Goal: Transaction & Acquisition: Book appointment/travel/reservation

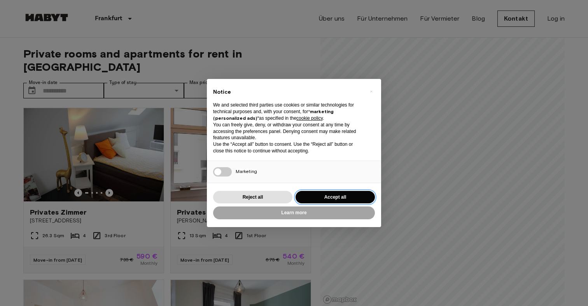
click at [337, 197] on button "Accept all" at bounding box center [334, 197] width 79 height 13
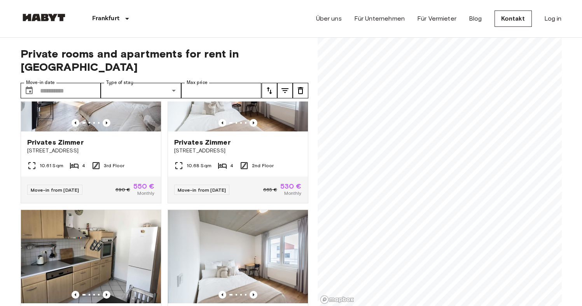
scroll to position [977, 0]
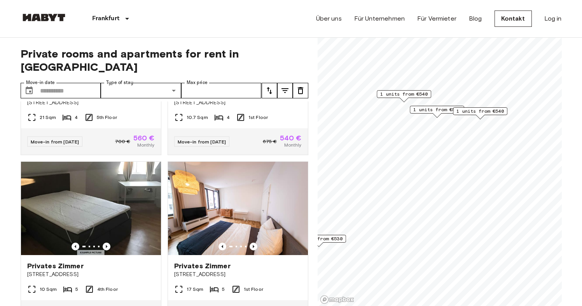
scroll to position [155, 0]
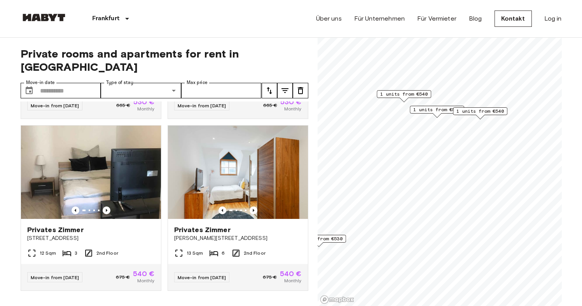
click at [398, 92] on span "1 units from €540" at bounding box center [403, 94] width 47 height 7
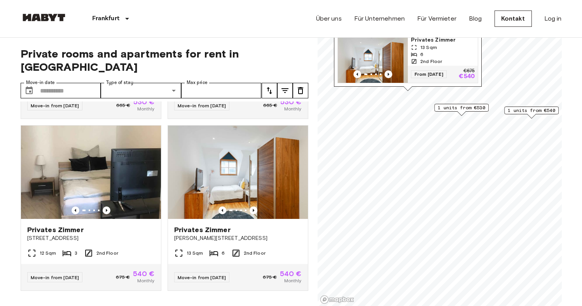
click at [371, 56] on img "Map marker" at bounding box center [373, 59] width 70 height 47
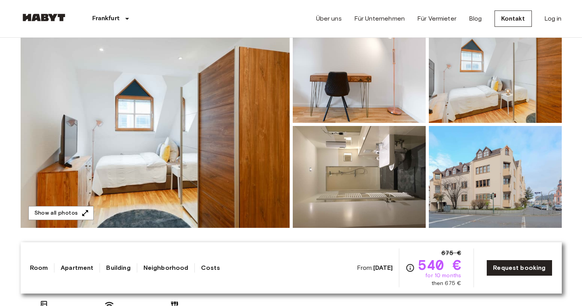
scroll to position [88, 0]
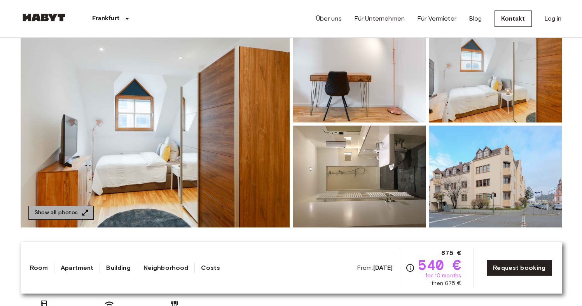
click at [63, 214] on button "Show all photos" at bounding box center [60, 213] width 65 height 14
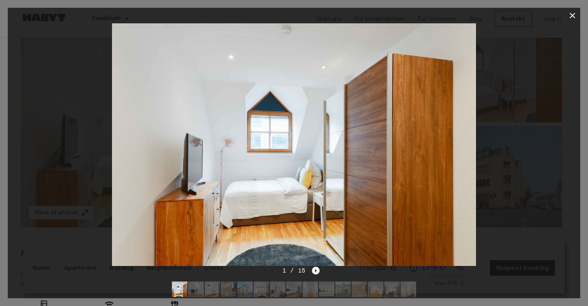
click at [315, 271] on icon "Next image" at bounding box center [316, 270] width 2 height 3
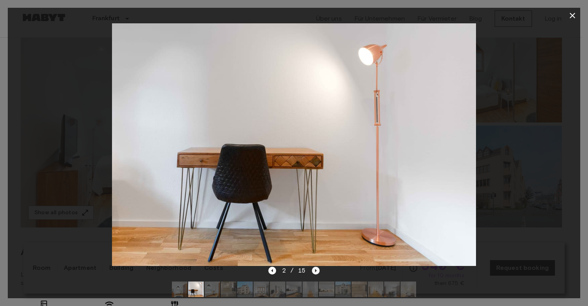
click at [315, 271] on icon "Next image" at bounding box center [316, 270] width 2 height 3
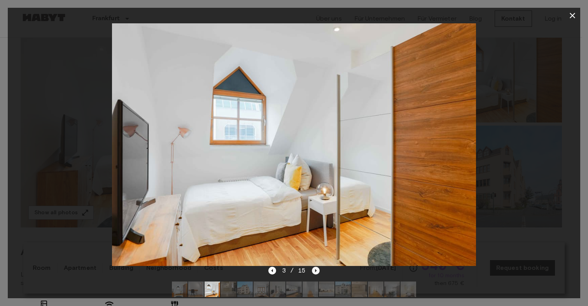
click at [315, 271] on icon "Next image" at bounding box center [316, 270] width 2 height 3
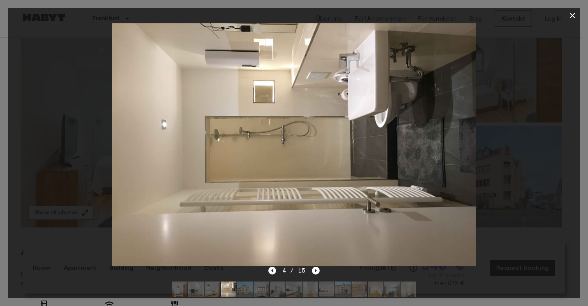
click at [272, 269] on icon "Previous image" at bounding box center [272, 271] width 8 height 8
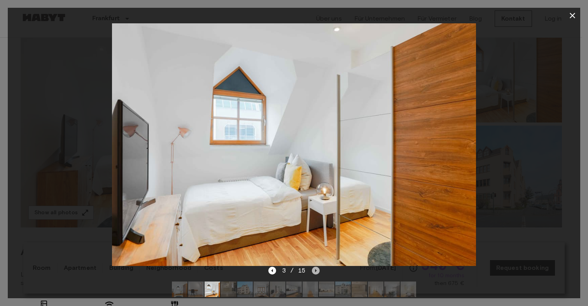
click at [317, 269] on icon "Next image" at bounding box center [316, 271] width 8 height 8
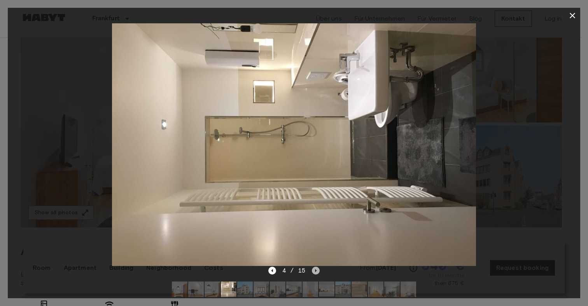
click at [317, 269] on icon "Next image" at bounding box center [316, 271] width 8 height 8
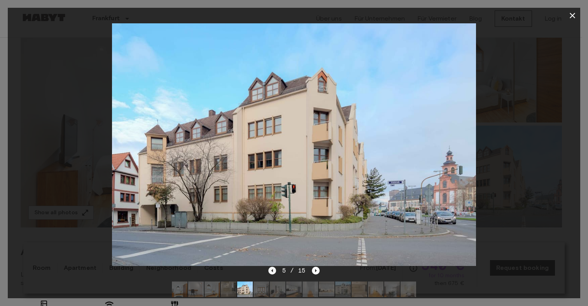
click at [274, 271] on icon "Previous image" at bounding box center [272, 271] width 8 height 8
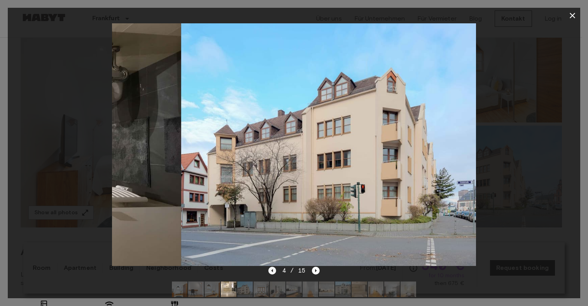
click at [274, 271] on icon "Previous image" at bounding box center [272, 271] width 8 height 8
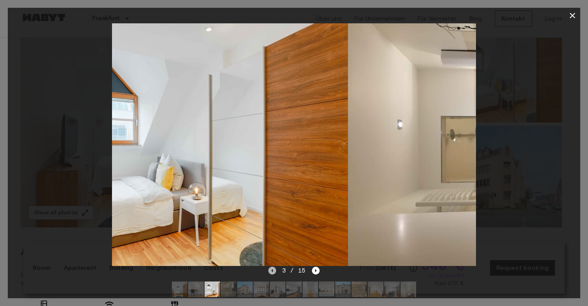
click at [274, 271] on icon "Previous image" at bounding box center [272, 271] width 8 height 8
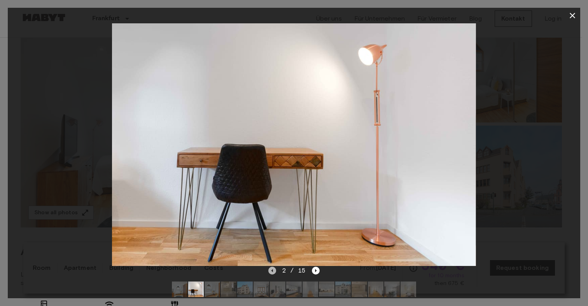
click at [274, 271] on icon "Previous image" at bounding box center [272, 271] width 8 height 8
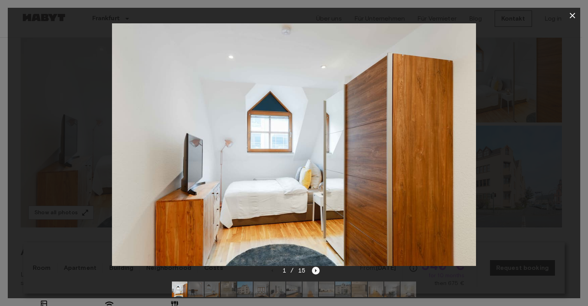
click at [315, 272] on icon "Next image" at bounding box center [316, 271] width 8 height 8
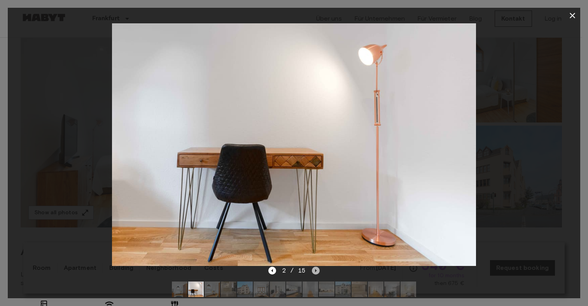
click at [315, 272] on icon "Next image" at bounding box center [316, 271] width 8 height 8
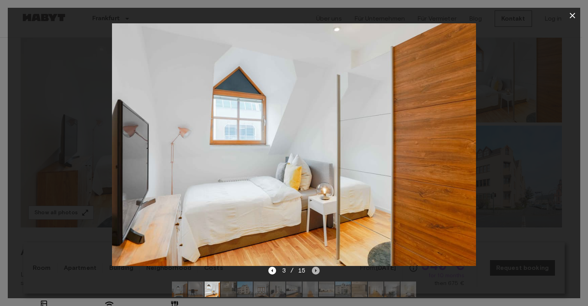
click at [315, 271] on icon "Next image" at bounding box center [316, 271] width 8 height 8
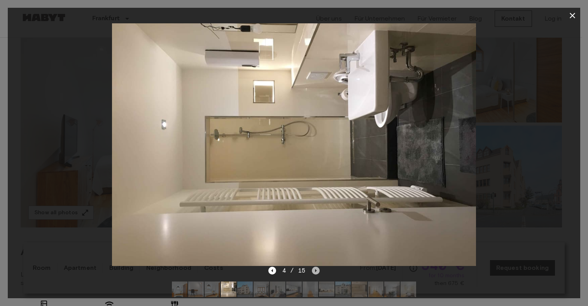
click at [315, 271] on icon "Next image" at bounding box center [316, 271] width 8 height 8
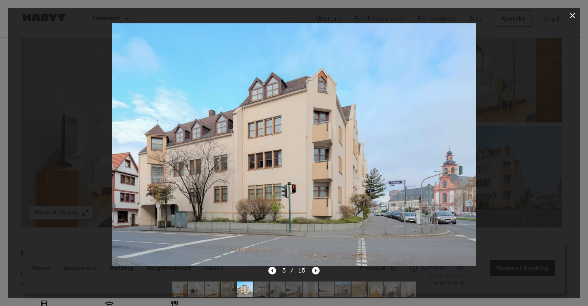
click at [317, 269] on icon "Next image" at bounding box center [316, 271] width 8 height 8
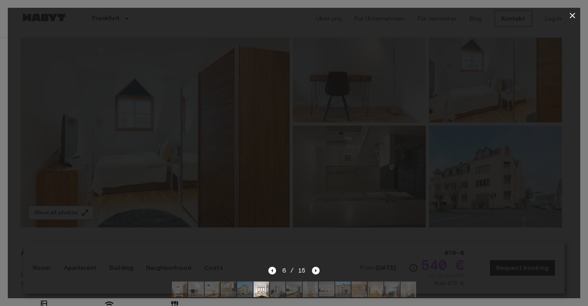
click at [317, 269] on icon "Next image" at bounding box center [316, 271] width 8 height 8
click at [318, 272] on icon "Next image" at bounding box center [316, 271] width 8 height 8
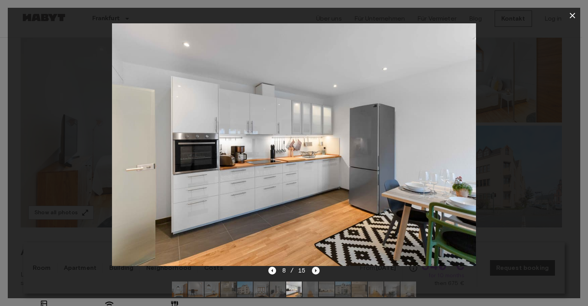
click at [314, 272] on icon "Next image" at bounding box center [316, 271] width 8 height 8
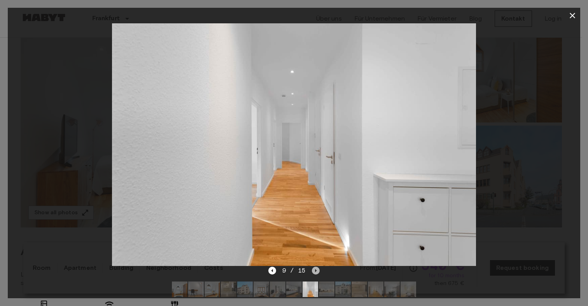
click at [314, 272] on icon "Next image" at bounding box center [316, 271] width 8 height 8
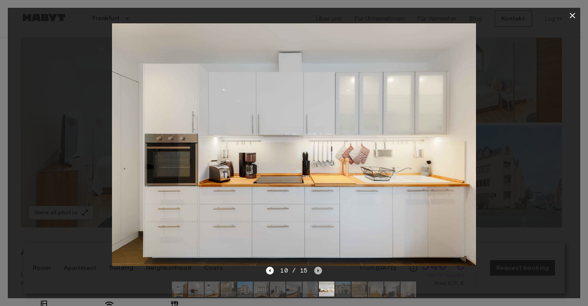
click at [314, 272] on icon "Next image" at bounding box center [318, 271] width 8 height 8
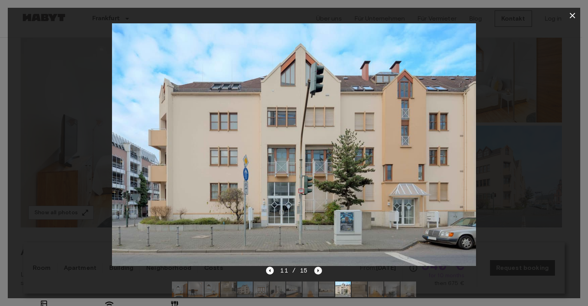
click at [314, 272] on icon "Next image" at bounding box center [318, 271] width 8 height 8
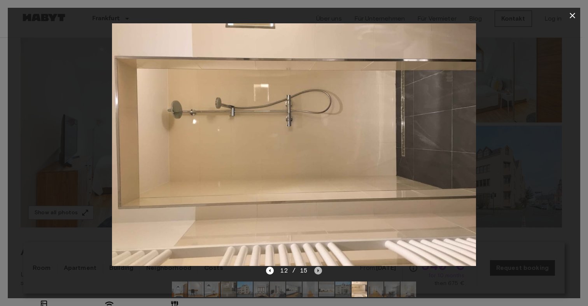
click at [314, 272] on icon "Next image" at bounding box center [318, 271] width 8 height 8
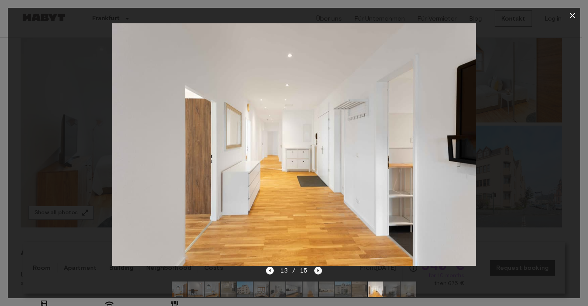
click at [314, 272] on icon "Next image" at bounding box center [318, 271] width 8 height 8
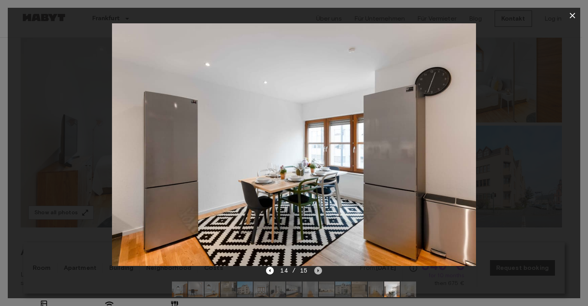
click at [314, 272] on icon "Next image" at bounding box center [318, 271] width 8 height 8
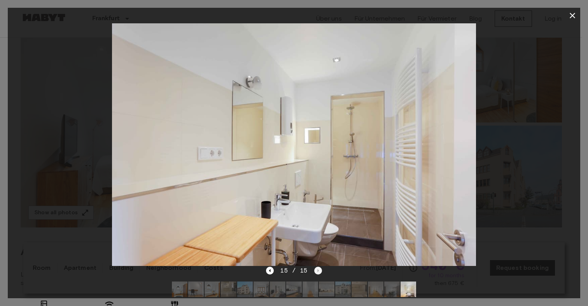
click at [314, 272] on div "15 / 15" at bounding box center [294, 270] width 56 height 9
click at [269, 271] on icon "Previous image" at bounding box center [270, 271] width 8 height 8
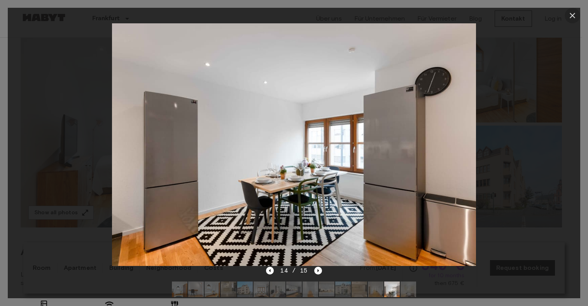
click at [573, 17] on icon "button" at bounding box center [571, 15] width 9 height 9
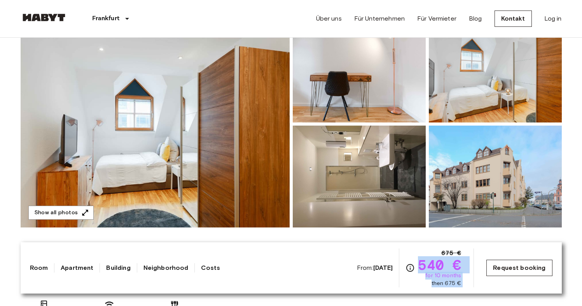
drag, startPoint x: 421, startPoint y: 265, endPoint x: 490, endPoint y: 266, distance: 69.2
click at [490, 266] on div "From: Jan 19 2026 675 € 540 € for 10 months then 675 € Request booking" at bounding box center [455, 267] width 196 height 39
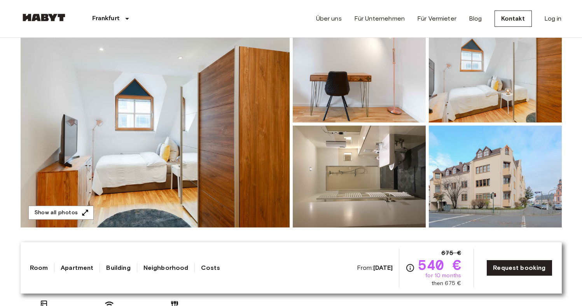
click at [390, 246] on div "Room Apartment Building Neighborhood Costs From: Jan 19 2026 675 € 540 € for 10…" at bounding box center [291, 267] width 541 height 51
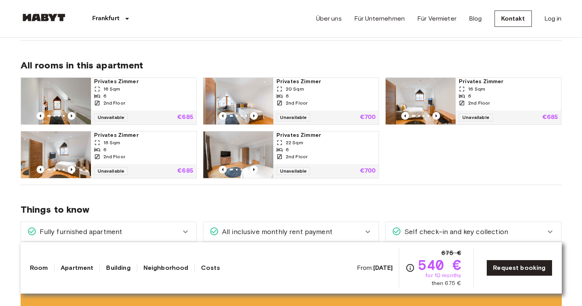
scroll to position [372, 0]
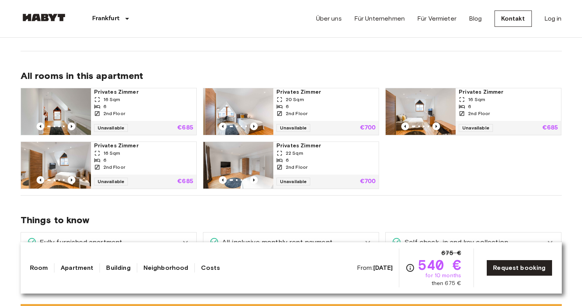
click at [52, 111] on img at bounding box center [56, 111] width 70 height 47
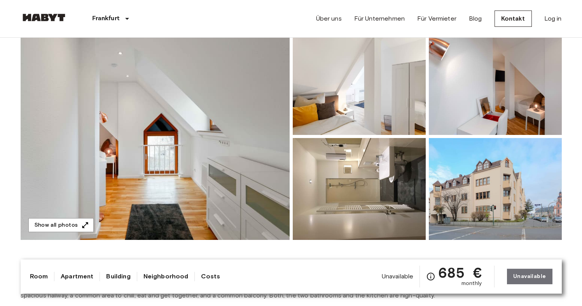
scroll to position [37, 0]
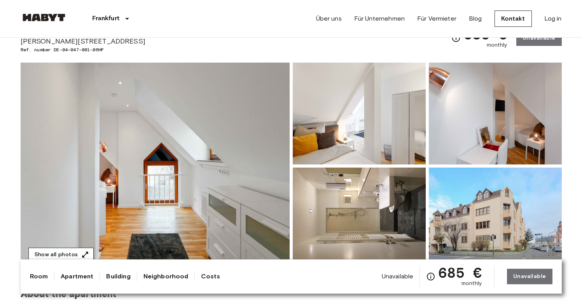
click at [54, 251] on button "Show all photos" at bounding box center [60, 255] width 65 height 14
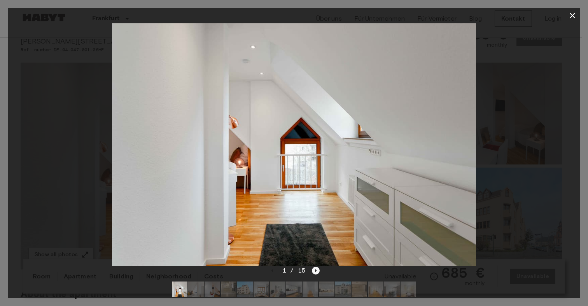
click at [318, 271] on icon "Next image" at bounding box center [316, 271] width 8 height 8
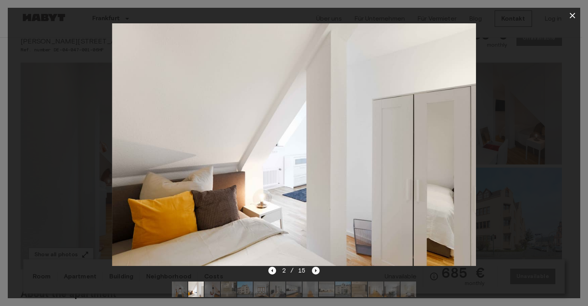
click at [318, 271] on icon "Next image" at bounding box center [316, 271] width 8 height 8
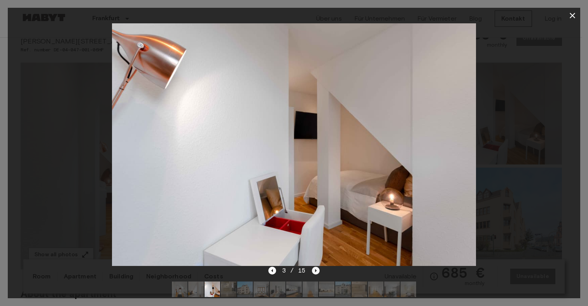
click at [318, 271] on icon "Next image" at bounding box center [316, 271] width 8 height 8
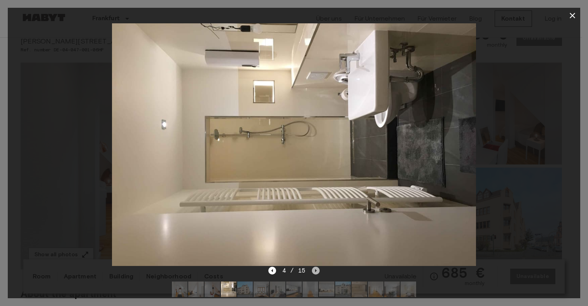
click at [318, 271] on icon "Next image" at bounding box center [316, 271] width 8 height 8
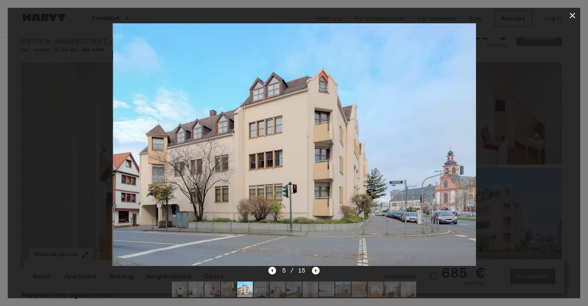
click at [318, 271] on icon "Next image" at bounding box center [316, 271] width 8 height 8
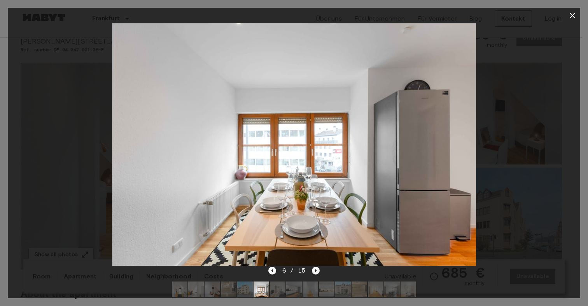
click at [318, 271] on icon "Next image" at bounding box center [316, 271] width 8 height 8
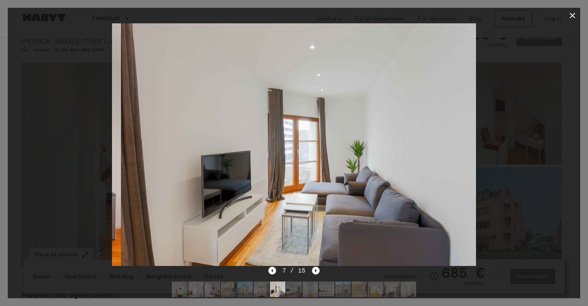
click at [318, 271] on icon "Next image" at bounding box center [316, 271] width 8 height 8
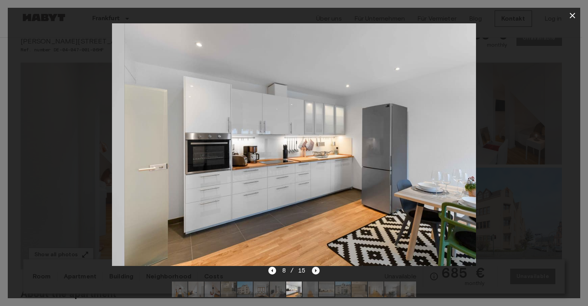
click at [318, 271] on icon "Next image" at bounding box center [316, 271] width 8 height 8
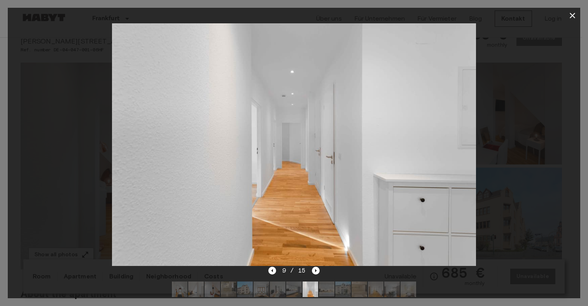
click at [571, 17] on icon "button" at bounding box center [571, 15] width 9 height 9
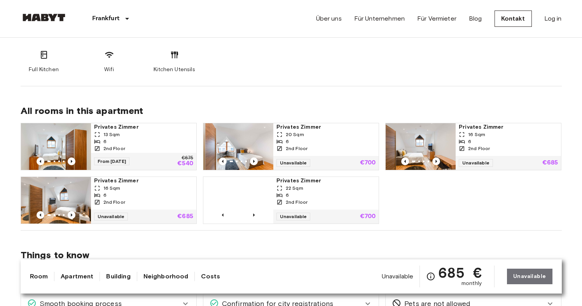
scroll to position [341, 0]
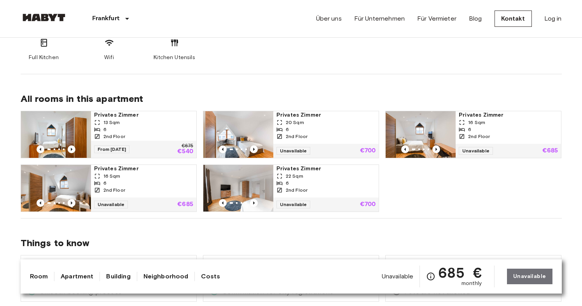
click at [253, 129] on img at bounding box center [238, 134] width 70 height 47
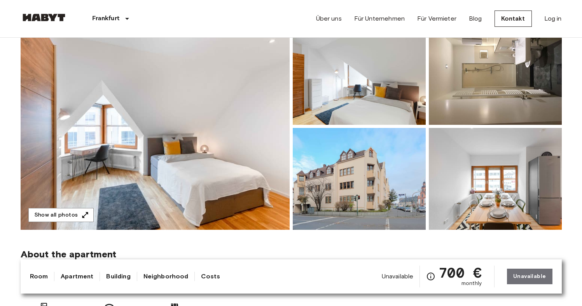
scroll to position [90, 0]
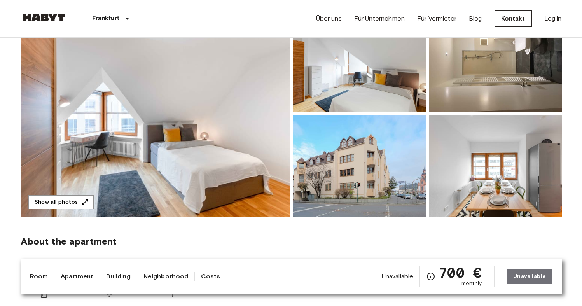
click at [158, 151] on img at bounding box center [155, 113] width 269 height 207
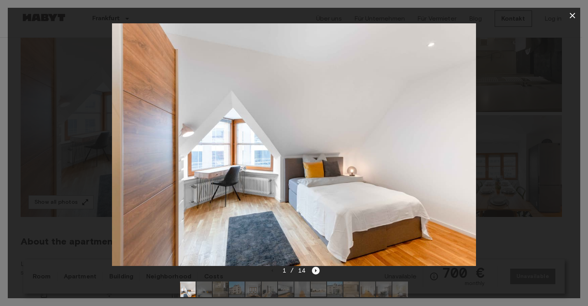
click at [315, 271] on icon "Next image" at bounding box center [316, 270] width 2 height 3
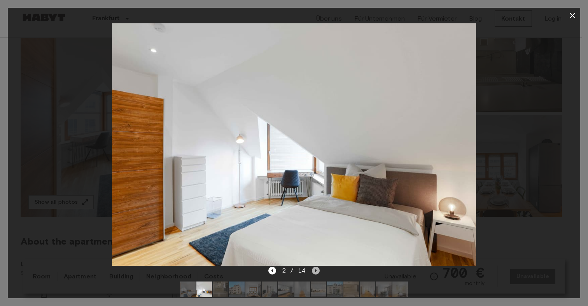
click at [315, 271] on icon "Next image" at bounding box center [316, 270] width 2 height 3
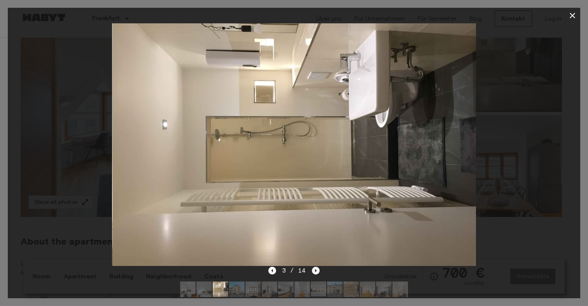
click at [315, 271] on icon "Next image" at bounding box center [316, 270] width 2 height 3
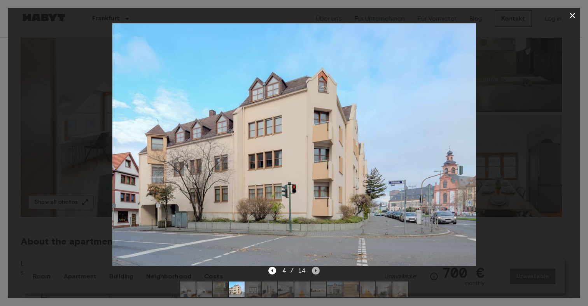
click at [315, 271] on icon "Next image" at bounding box center [316, 270] width 2 height 3
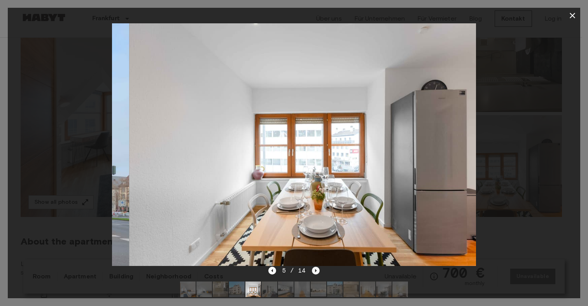
click at [315, 271] on icon "Next image" at bounding box center [316, 270] width 2 height 3
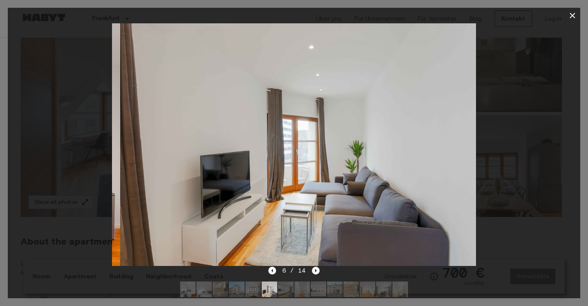
click at [315, 271] on icon "Next image" at bounding box center [316, 270] width 2 height 3
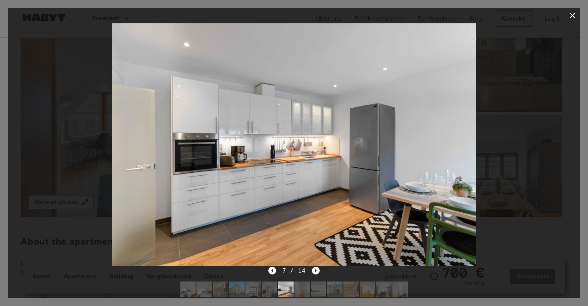
click at [568, 14] on icon "button" at bounding box center [571, 15] width 9 height 9
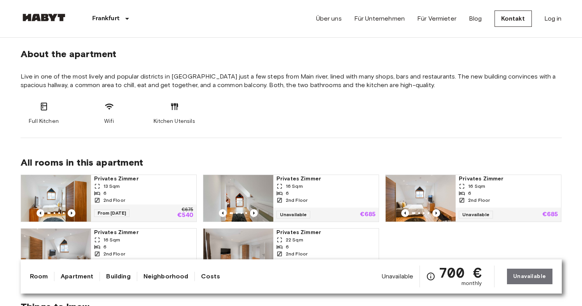
scroll to position [356, 0]
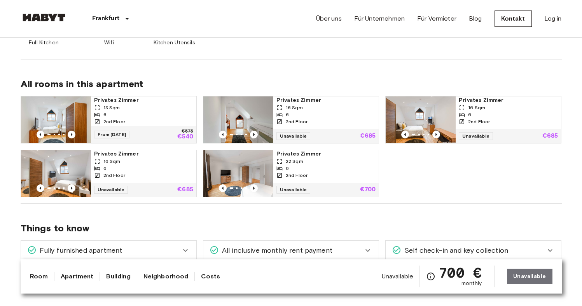
click at [241, 171] on img at bounding box center [238, 173] width 70 height 47
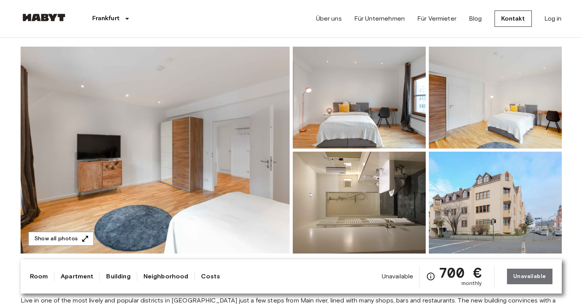
scroll to position [69, 0]
